Goal: Check status: Check status

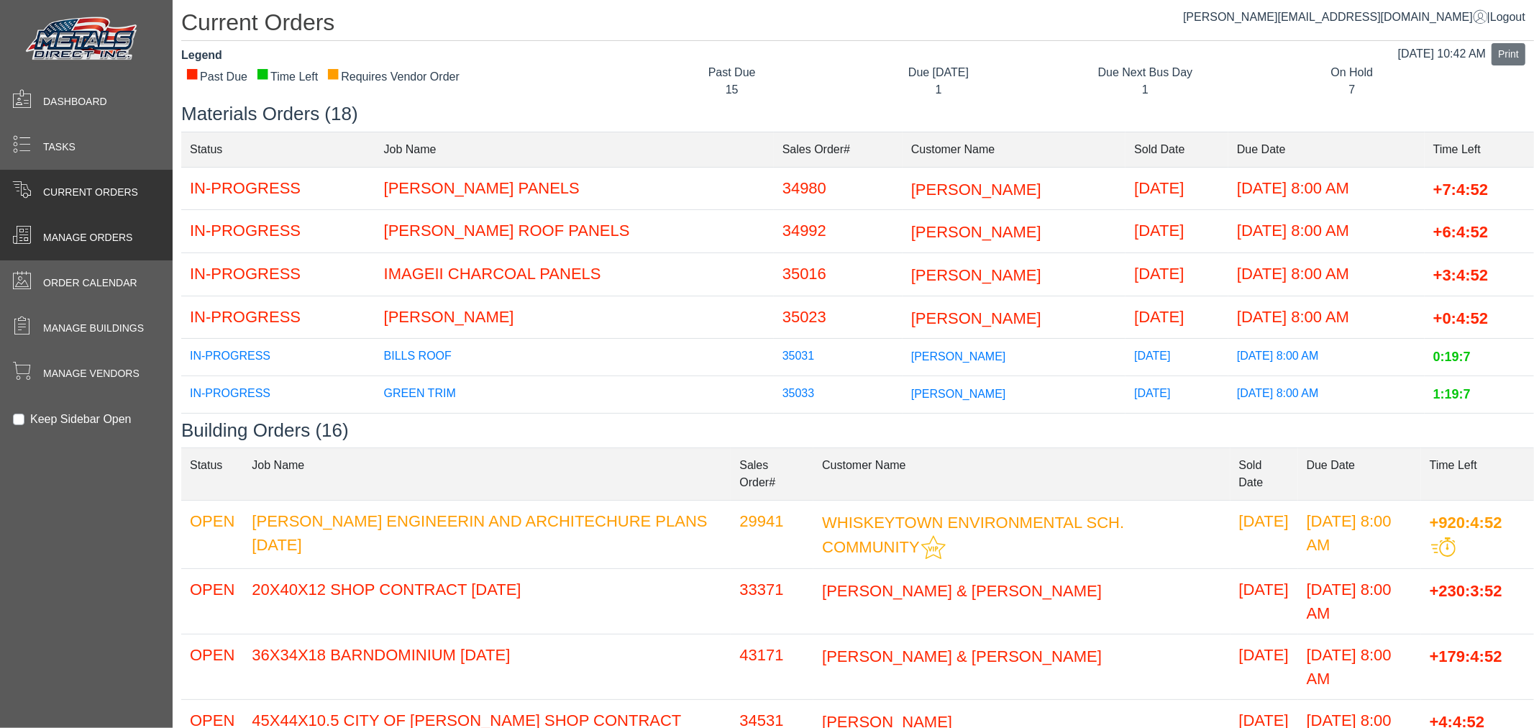
scroll to position [146, 0]
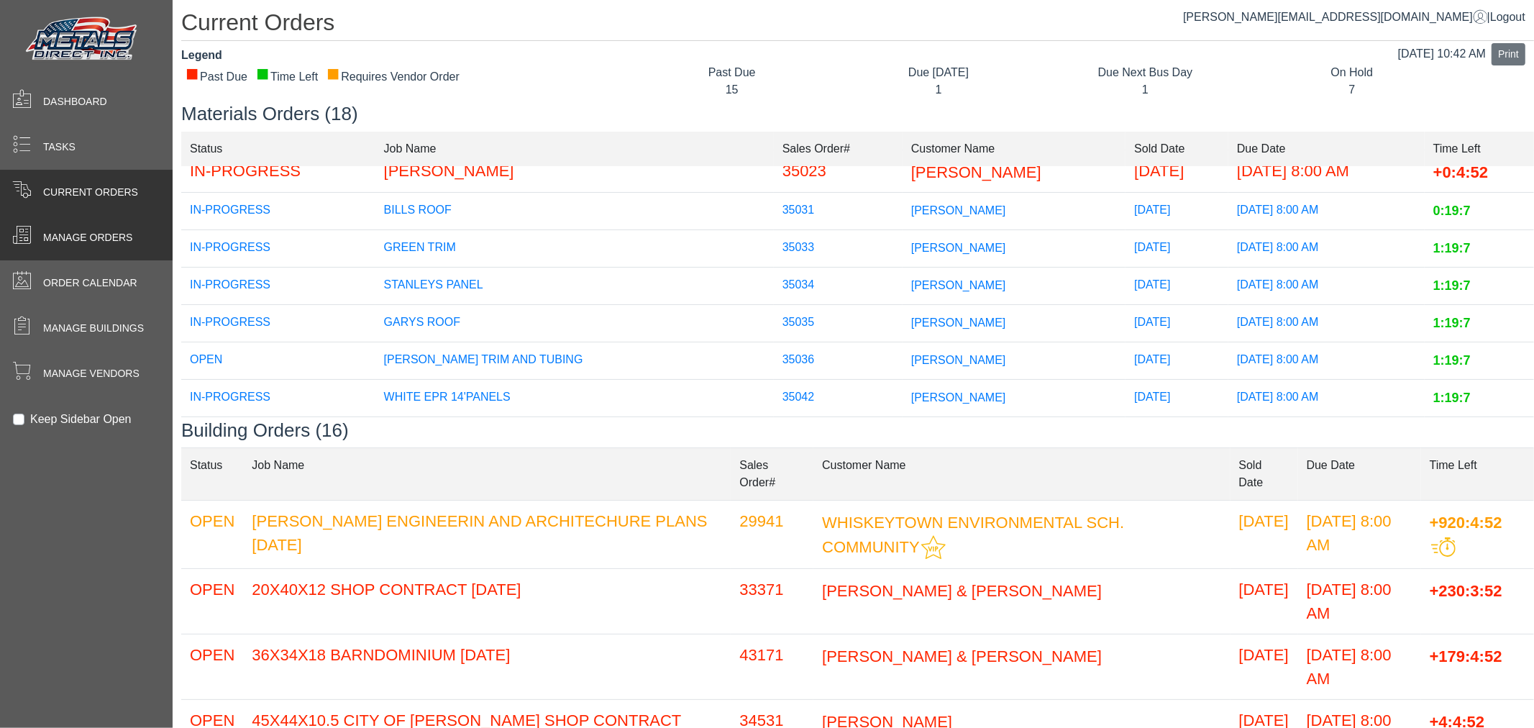
click at [88, 252] on div "Manage Orders" at bounding box center [86, 237] width 173 height 45
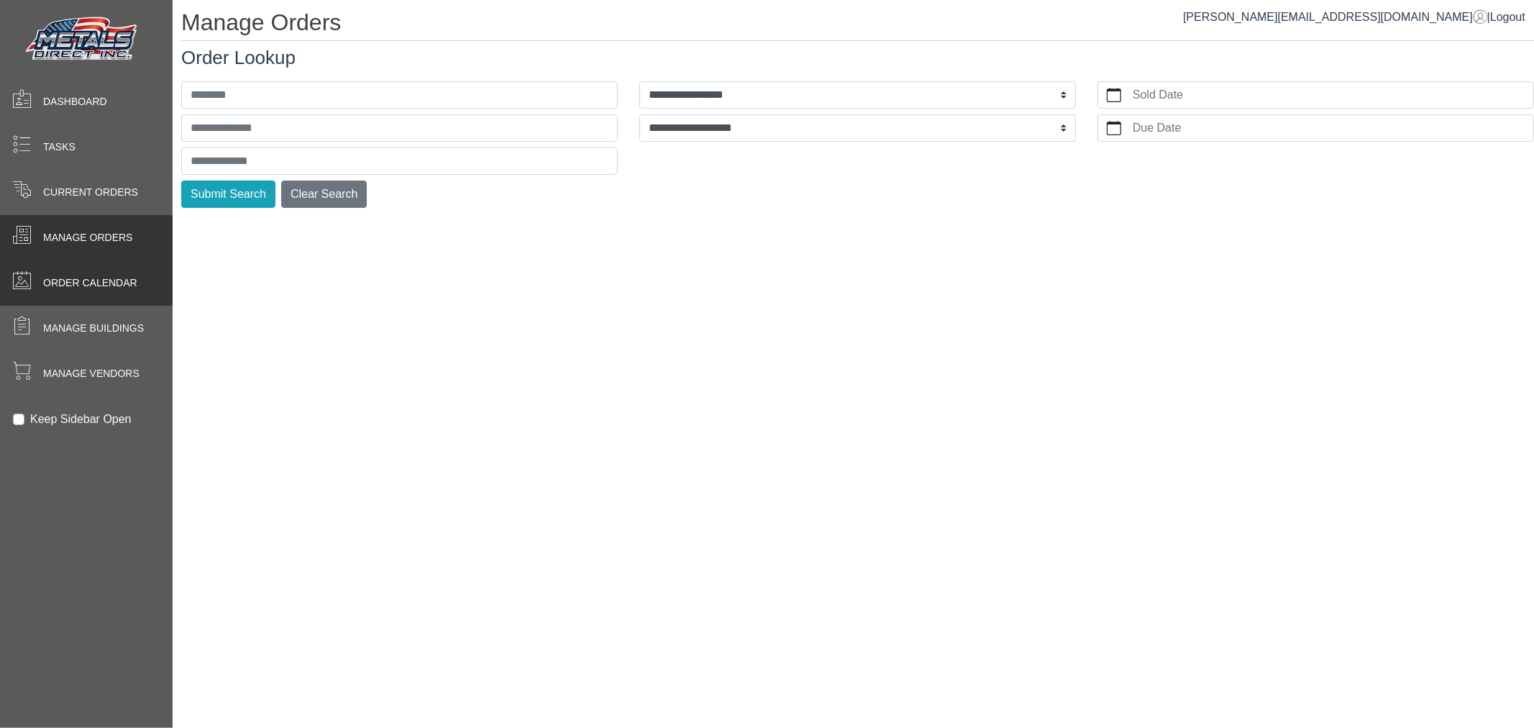
click at [87, 270] on div "Order Calendar" at bounding box center [86, 282] width 173 height 45
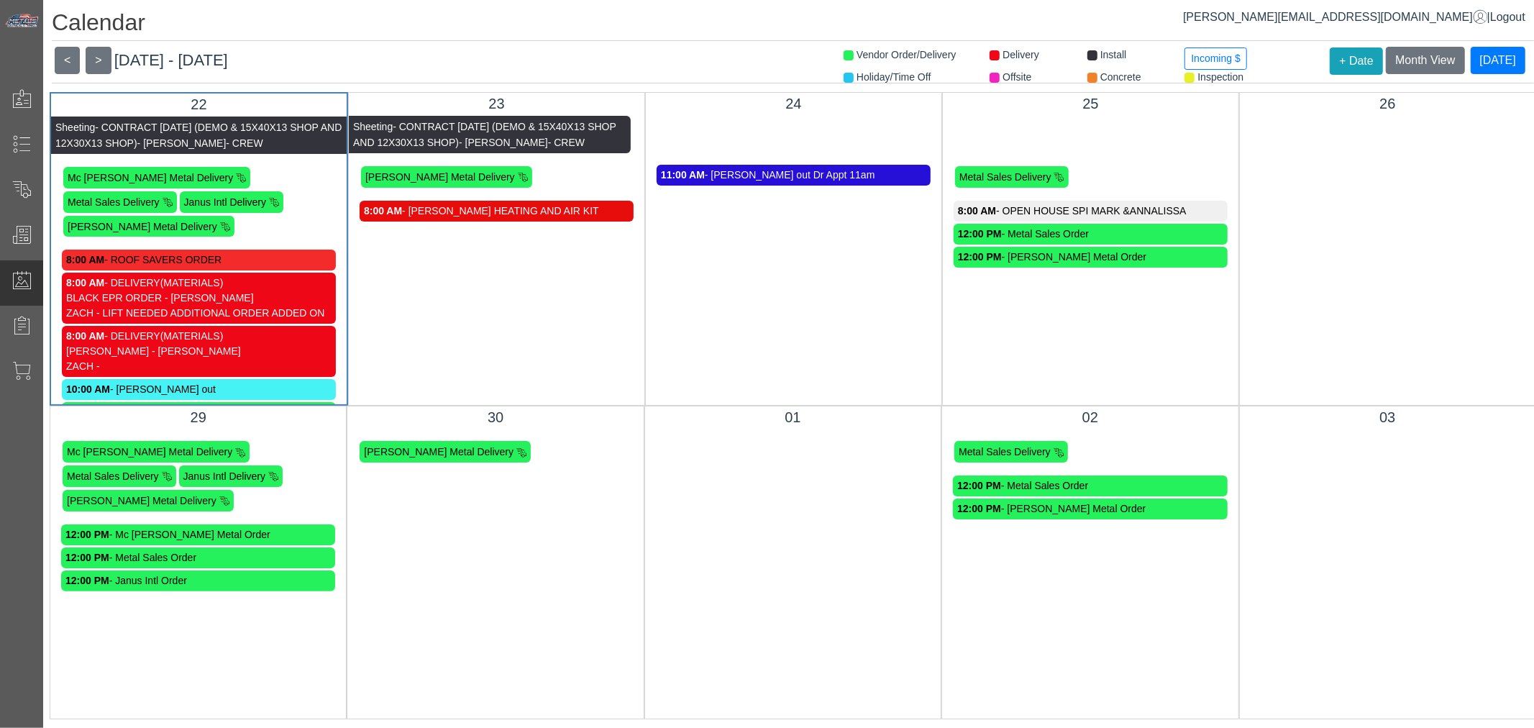
click at [493, 211] on div "8:00 AM - [PERSON_NAME] HEATING AND AIR KIT" at bounding box center [496, 211] width 265 height 15
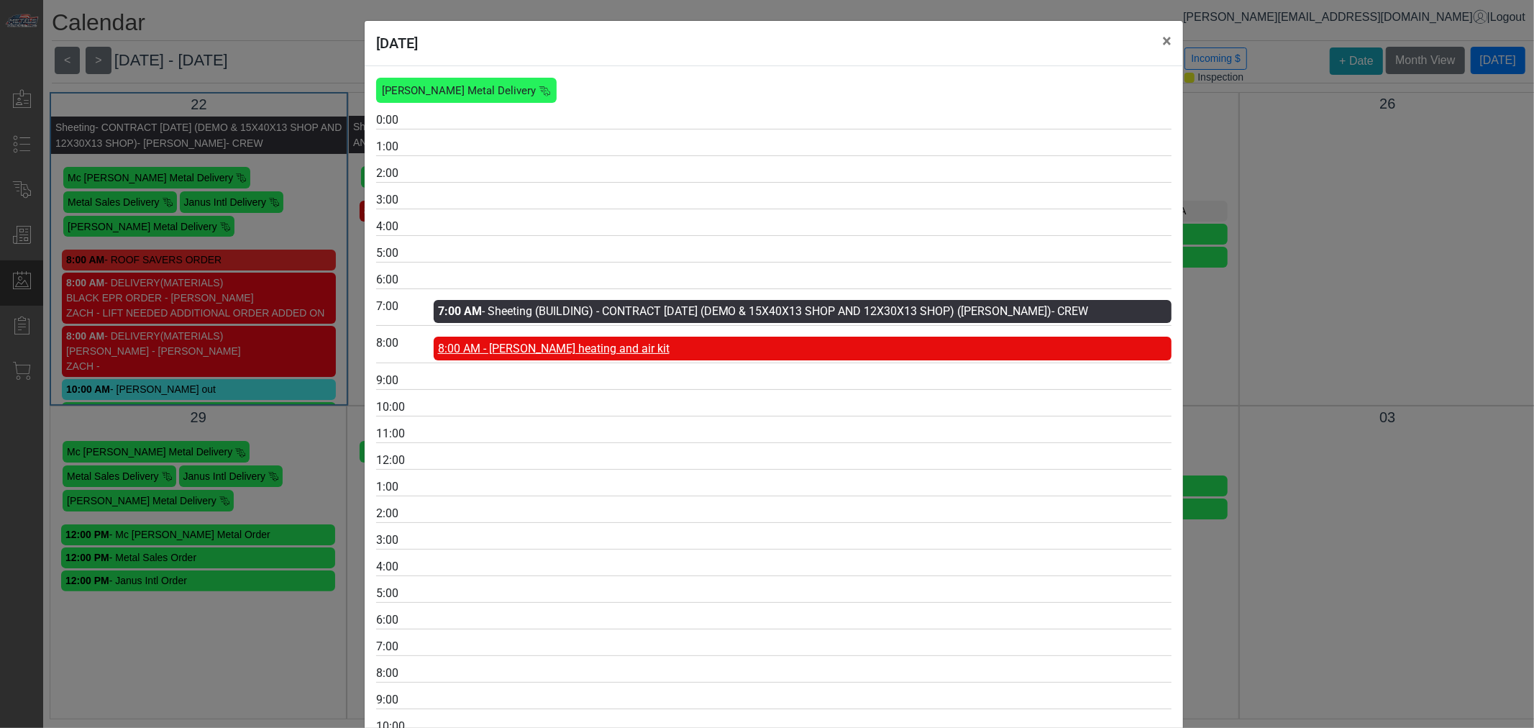
click at [552, 355] on span "8:00 AM - [PERSON_NAME] heating and air kit" at bounding box center [554, 349] width 232 height 14
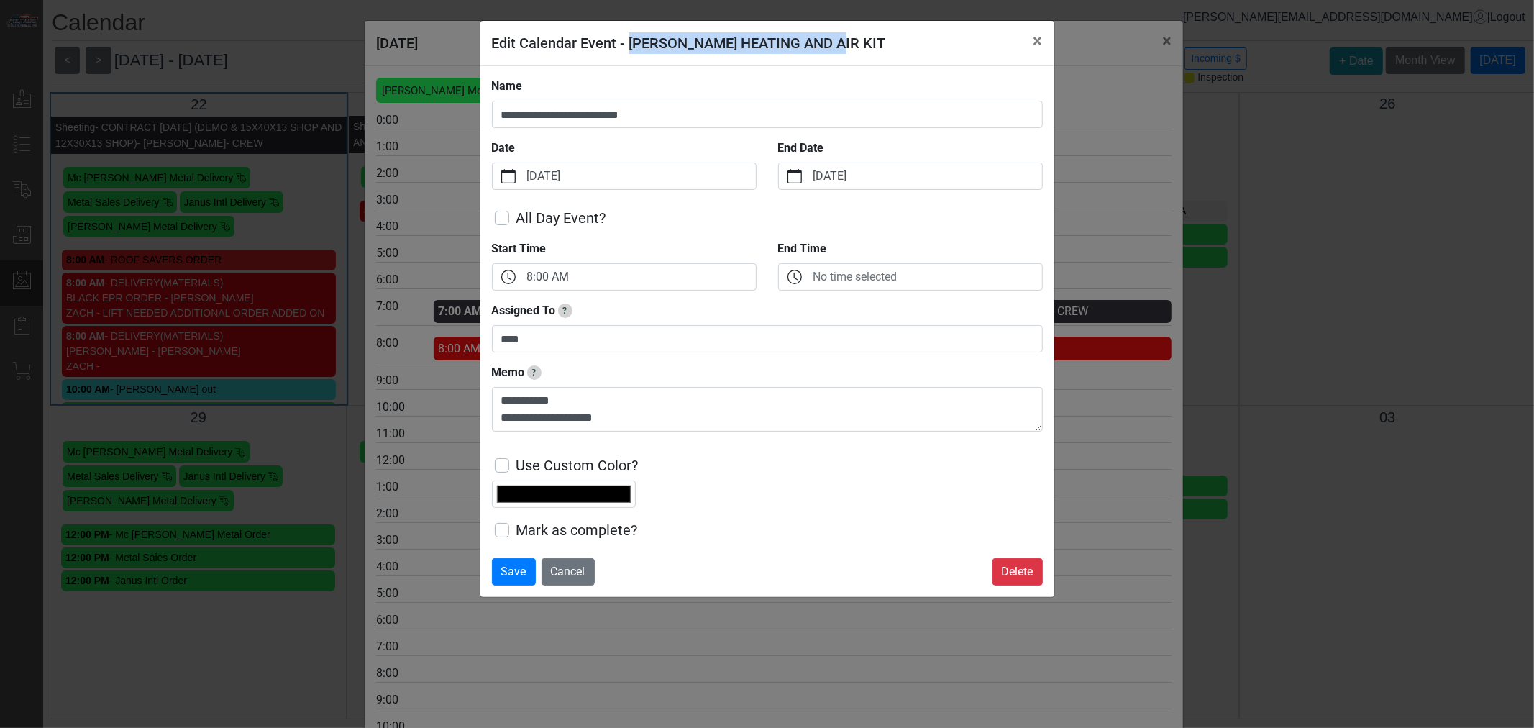
drag, startPoint x: 634, startPoint y: 47, endPoint x: 895, endPoint y: 50, distance: 261.1
click at [895, 50] on header "Edit Calendar Event - [PERSON_NAME] HEATING AND AIR KIT ×" at bounding box center [767, 43] width 574 height 45
click at [1041, 44] on button "×" at bounding box center [1038, 41] width 32 height 40
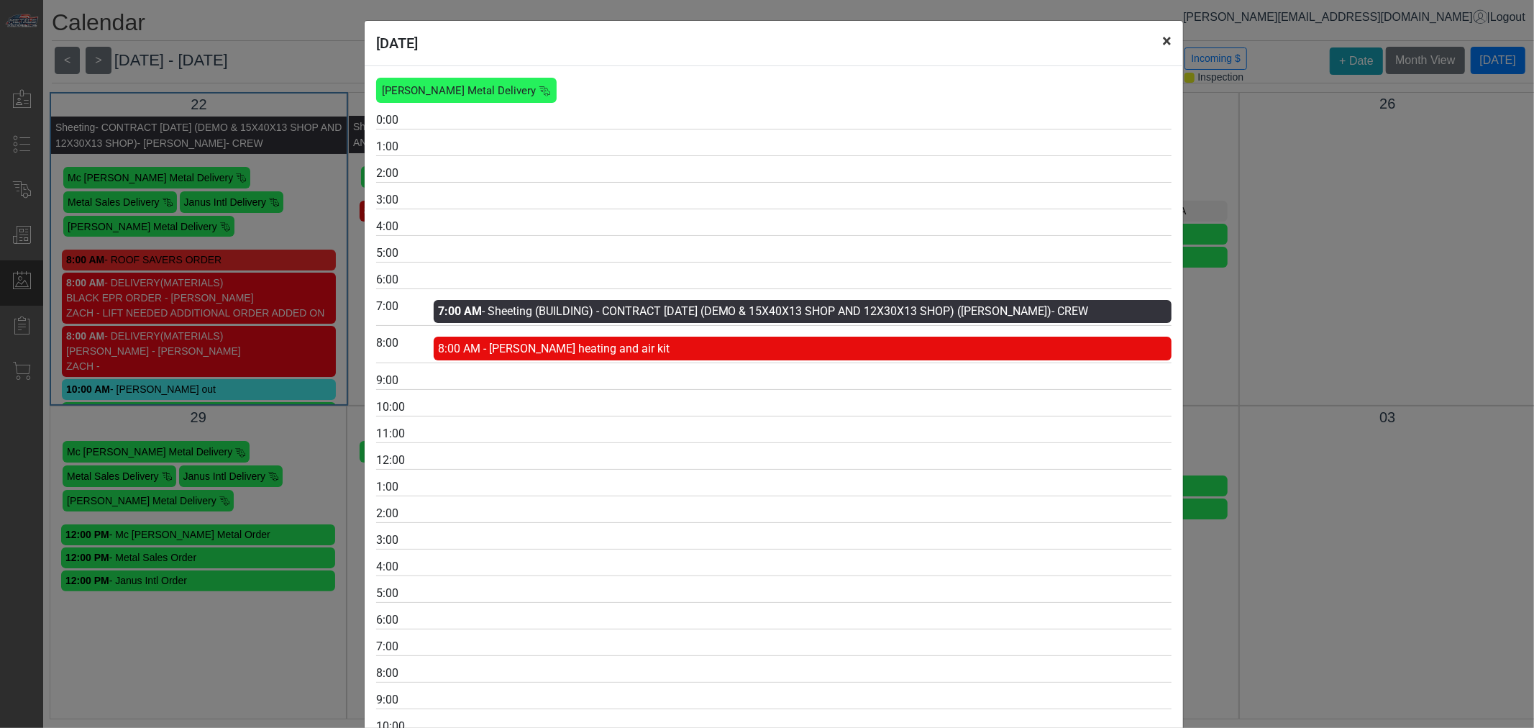
scroll to position [19, 0]
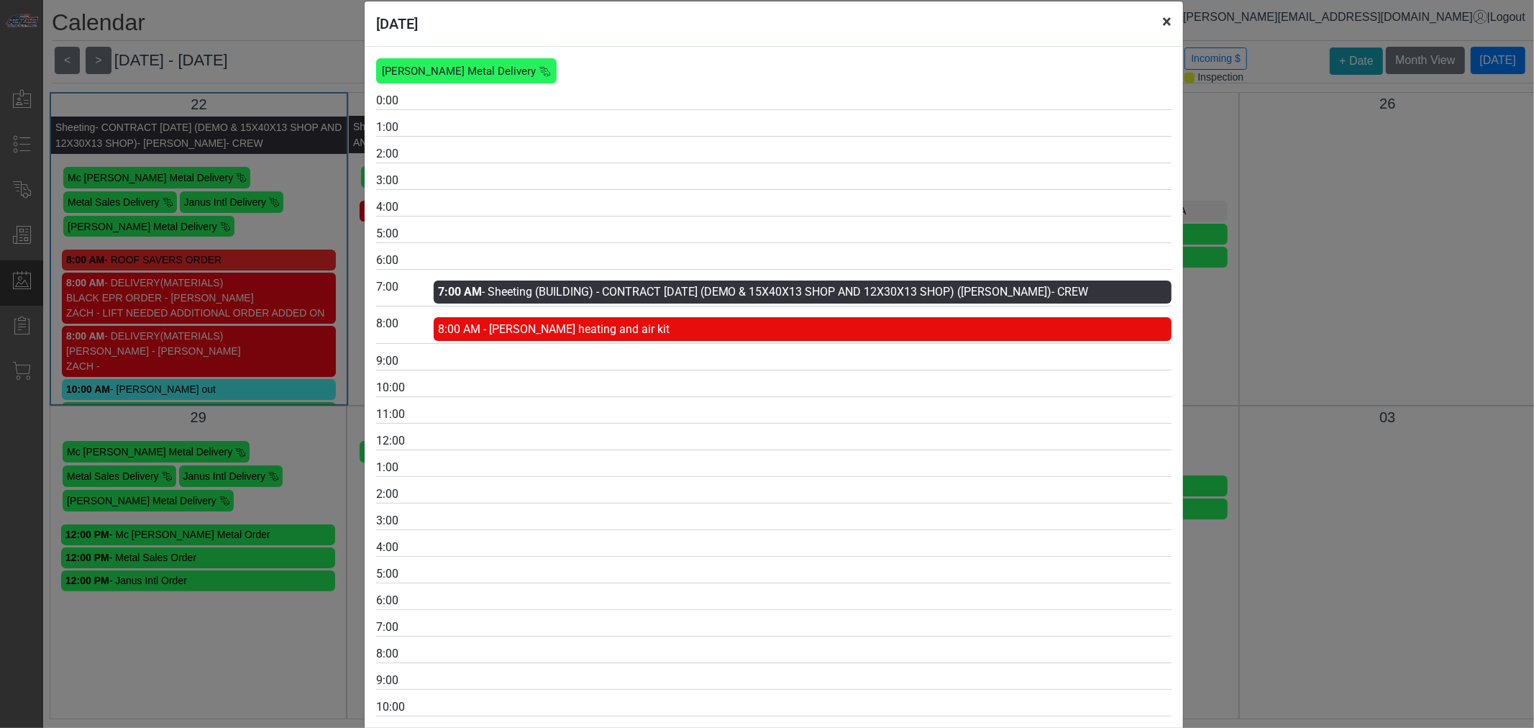
click at [1154, 40] on button "×" at bounding box center [1167, 21] width 32 height 40
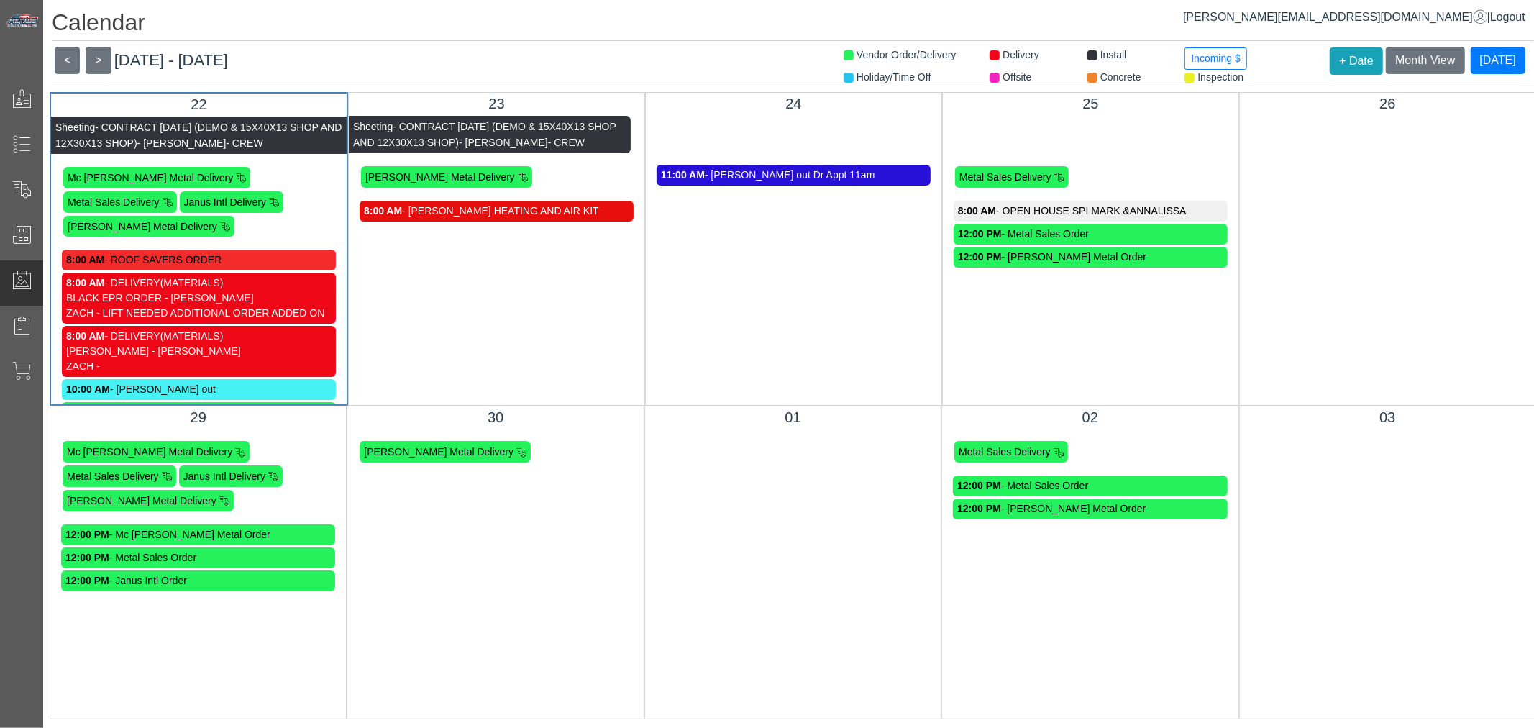
click at [1295, 253] on div "26 Sheeting - CONTRACT [DATE] (DEMO & 15X40X13 SHOP AND 12X30X13 SHOP) - [PERSO…" at bounding box center [1387, 249] width 297 height 314
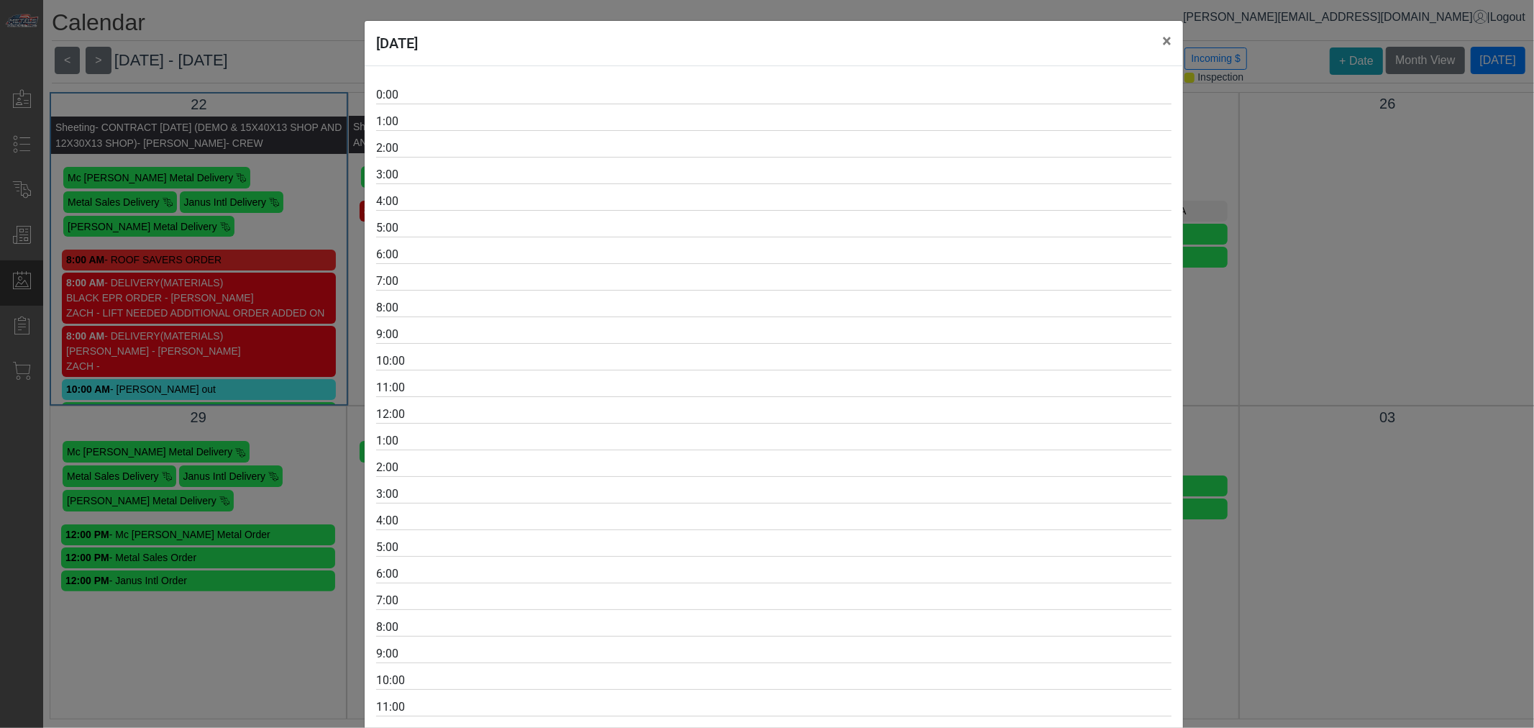
drag, startPoint x: 1213, startPoint y: 66, endPoint x: 1387, endPoint y: 89, distance: 174.8
click at [1213, 66] on div "[DATE] × 0:00 1:00 2:00 3:00 4:00 5:00 6:00 7:00 8:00 9:00 10:00 11:00 12:00 1:…" at bounding box center [767, 364] width 1534 height 728
